Goal: Book appointment/travel/reservation

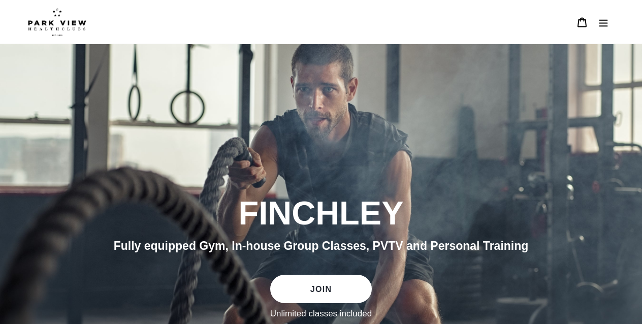
click at [607, 28] on button "Menu" at bounding box center [603, 22] width 21 height 22
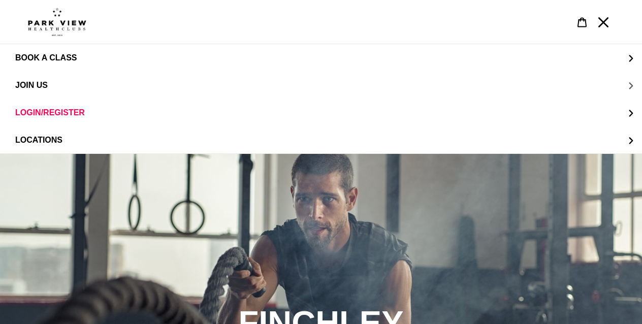
click at [572, 81] on button "JOIN US" at bounding box center [321, 85] width 642 height 27
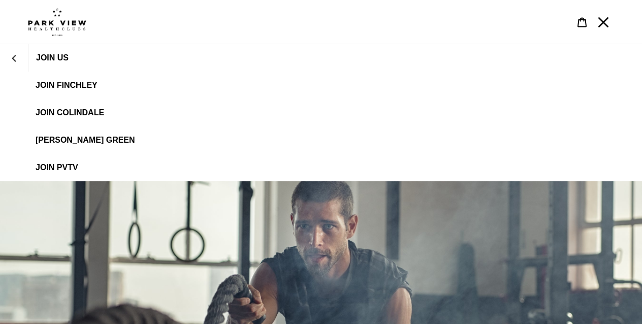
click at [90, 85] on span "JOIN FINCHLEY" at bounding box center [67, 85] width 62 height 9
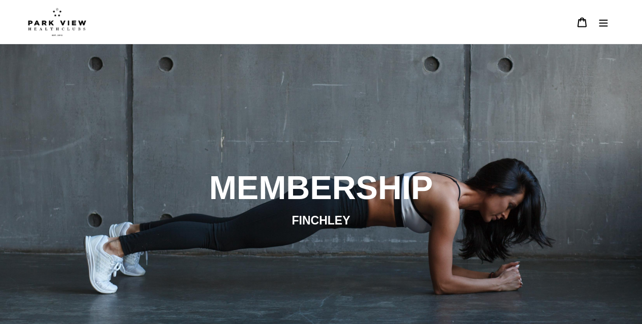
click at [605, 15] on button "Menu" at bounding box center [603, 22] width 21 height 22
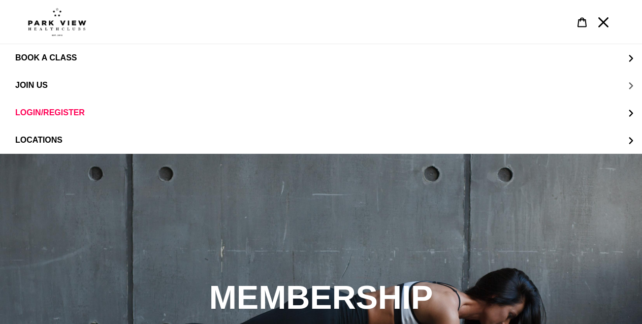
click at [513, 80] on button "JOIN US" at bounding box center [321, 85] width 642 height 27
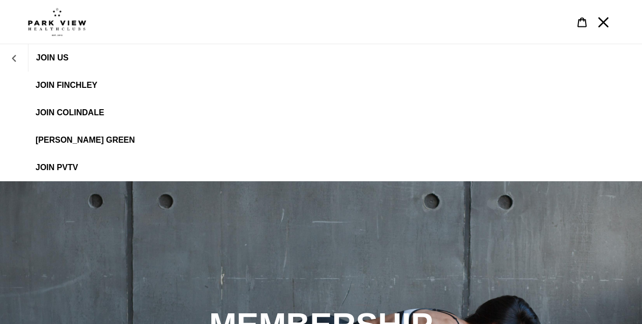
click at [14, 56] on icon "JOIN US" at bounding box center [14, 58] width 4 height 7
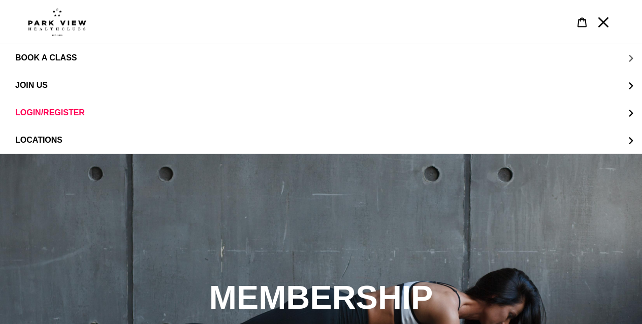
click at [52, 63] on button "BOOK A CLASS" at bounding box center [321, 57] width 642 height 27
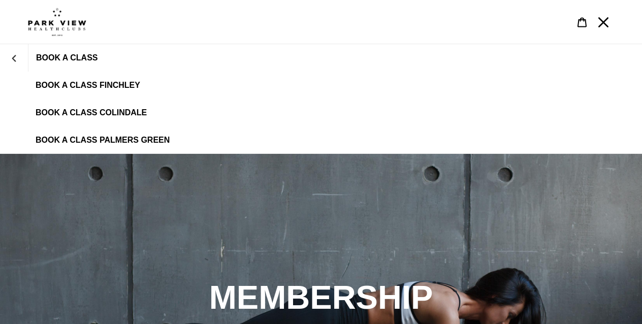
click at [54, 81] on span "BOOK A CLASS FINCHLEY" at bounding box center [88, 85] width 105 height 9
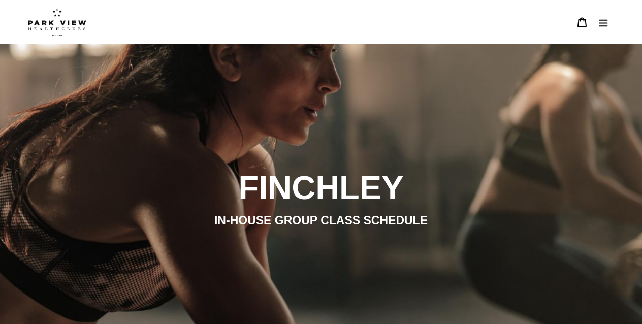
click at [609, 21] on button "Menu" at bounding box center [603, 22] width 21 height 22
